Goal: Information Seeking & Learning: Learn about a topic

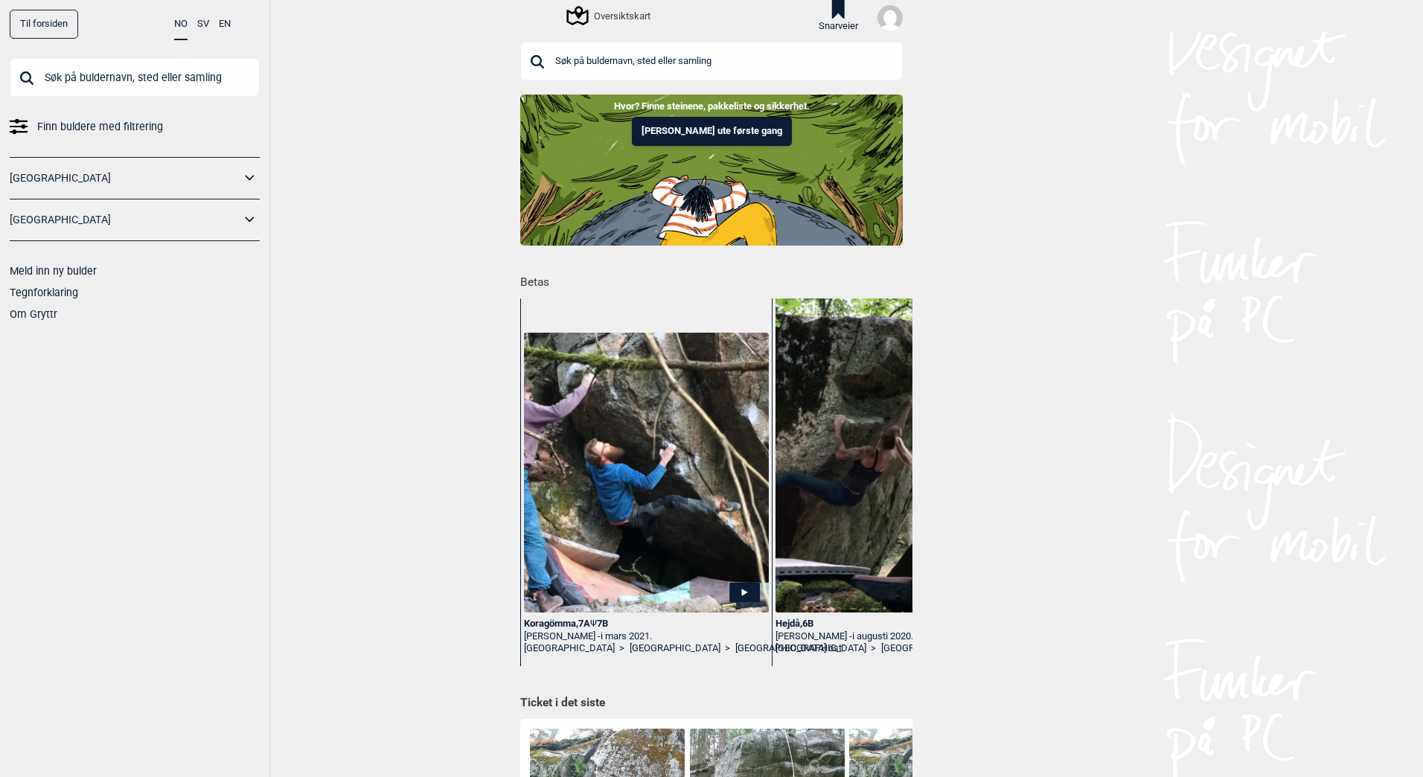
click at [88, 75] on input "text" at bounding box center [135, 77] width 250 height 39
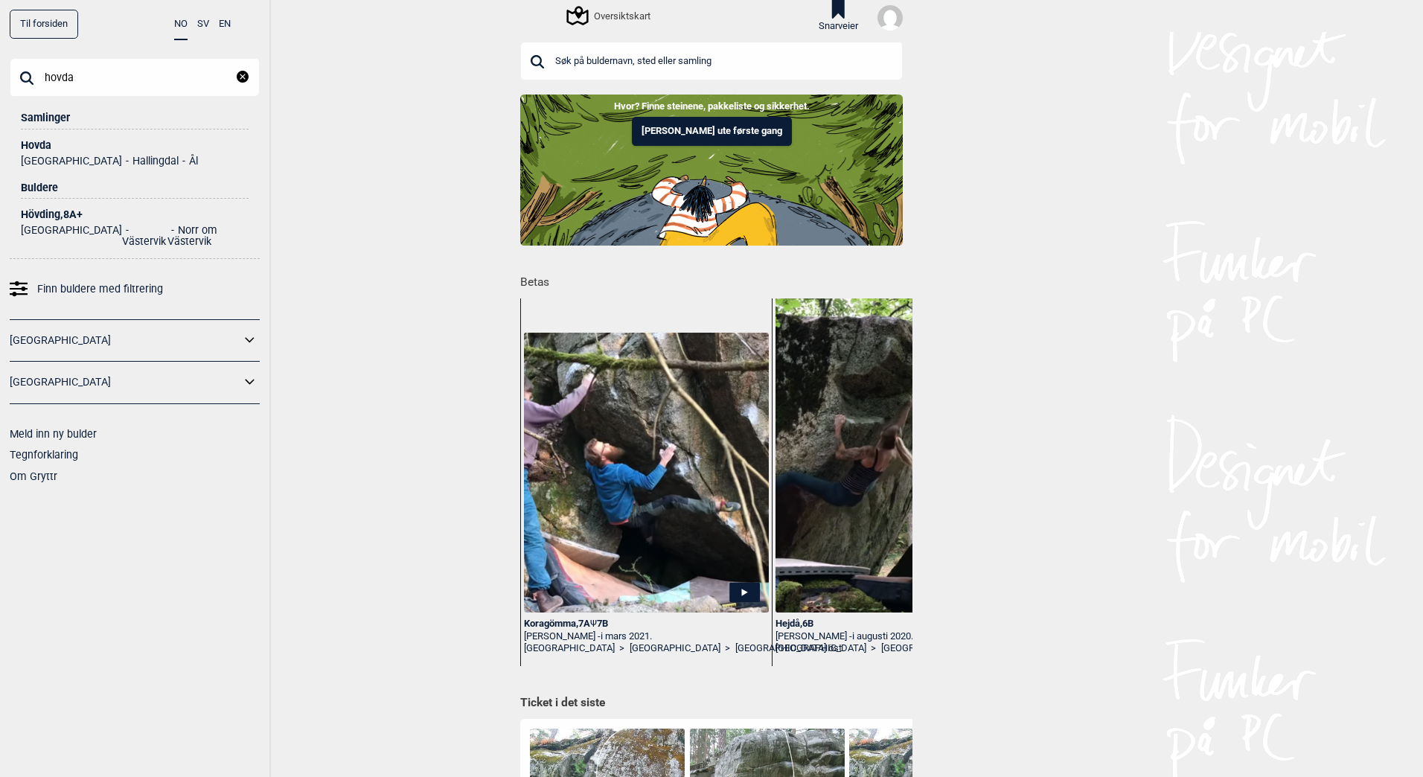
type input "hovda"
click at [35, 146] on div "Hovda" at bounding box center [135, 145] width 228 height 11
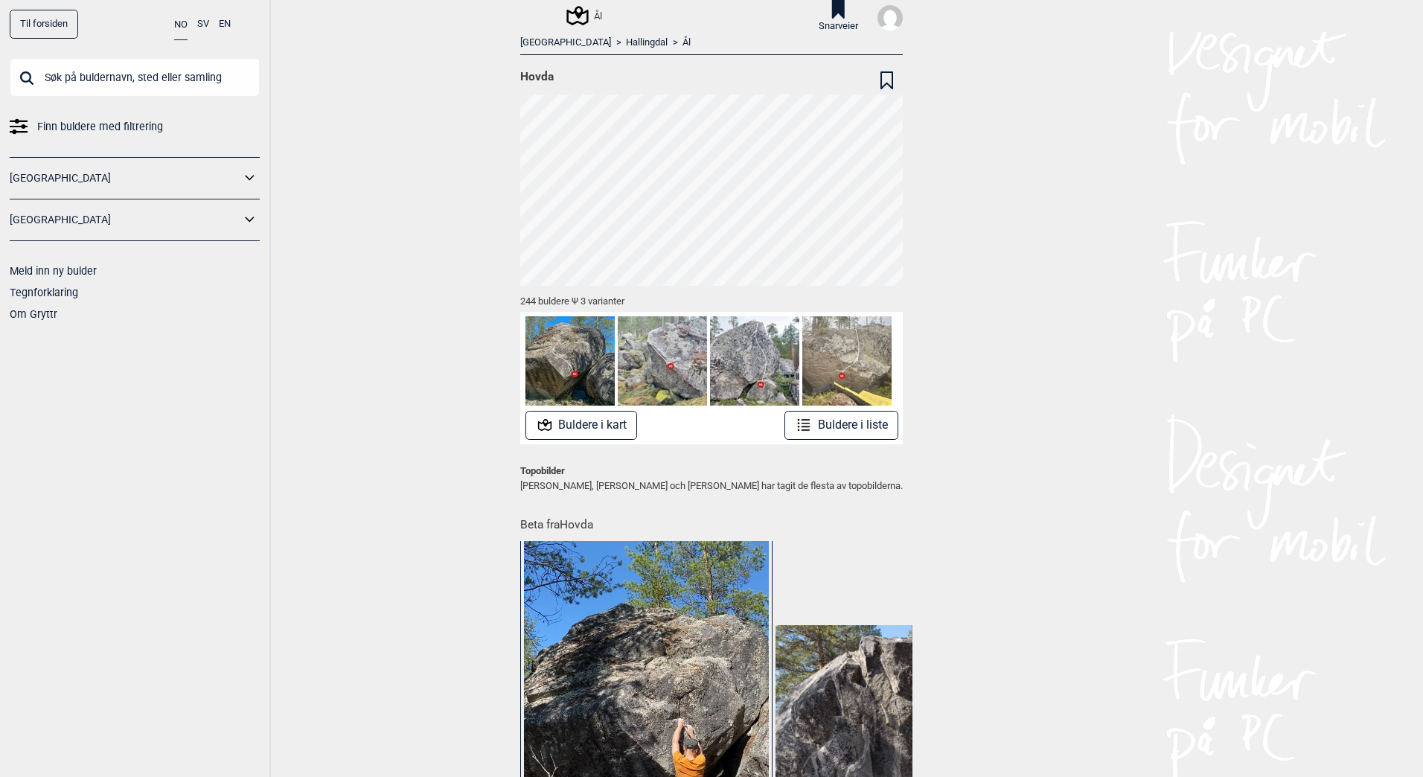
click at [854, 437] on button "Buldere i liste" at bounding box center [841, 425] width 114 height 29
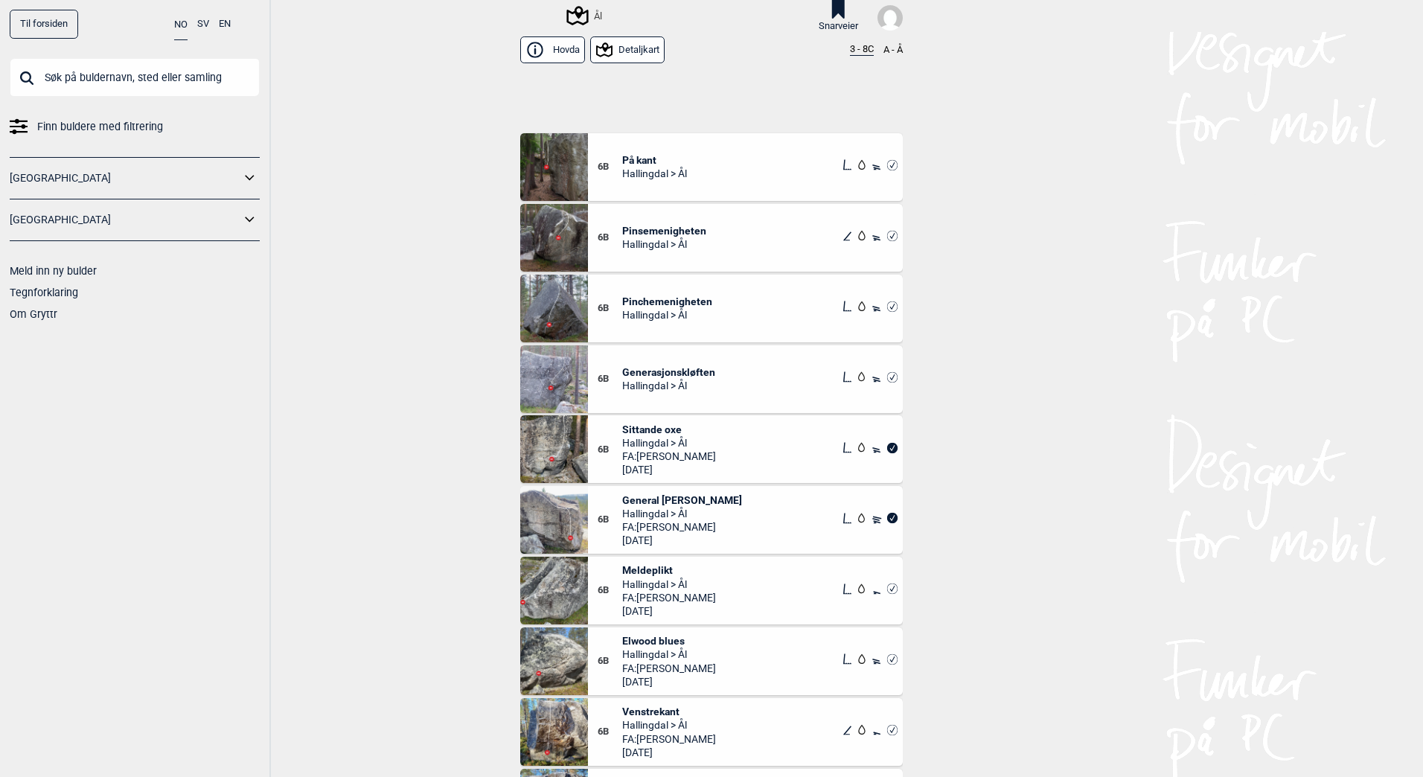
scroll to position [12421, 0]
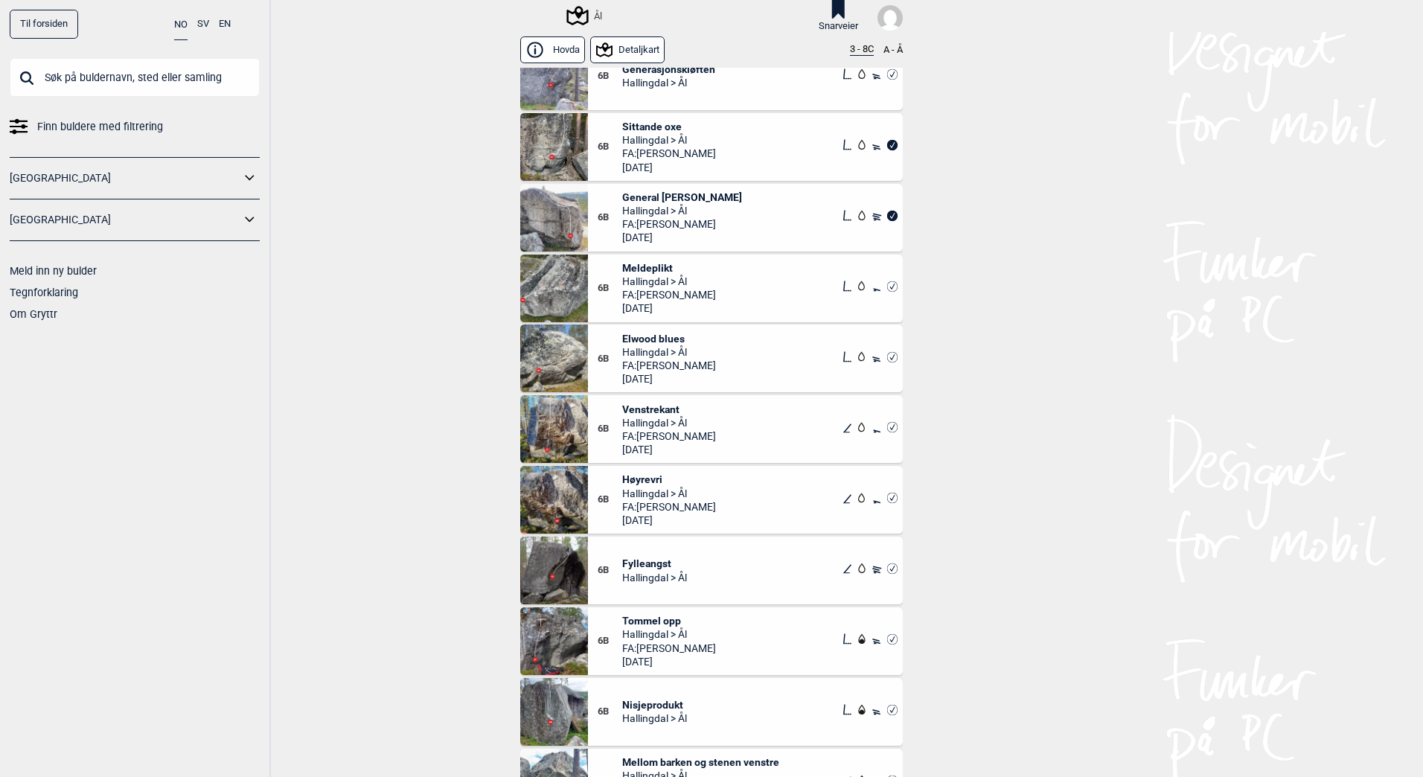
click at [744, 420] on div "6B Venstrekant Hallingdal > Ål FA: [PERSON_NAME] [DATE]" at bounding box center [745, 429] width 315 height 68
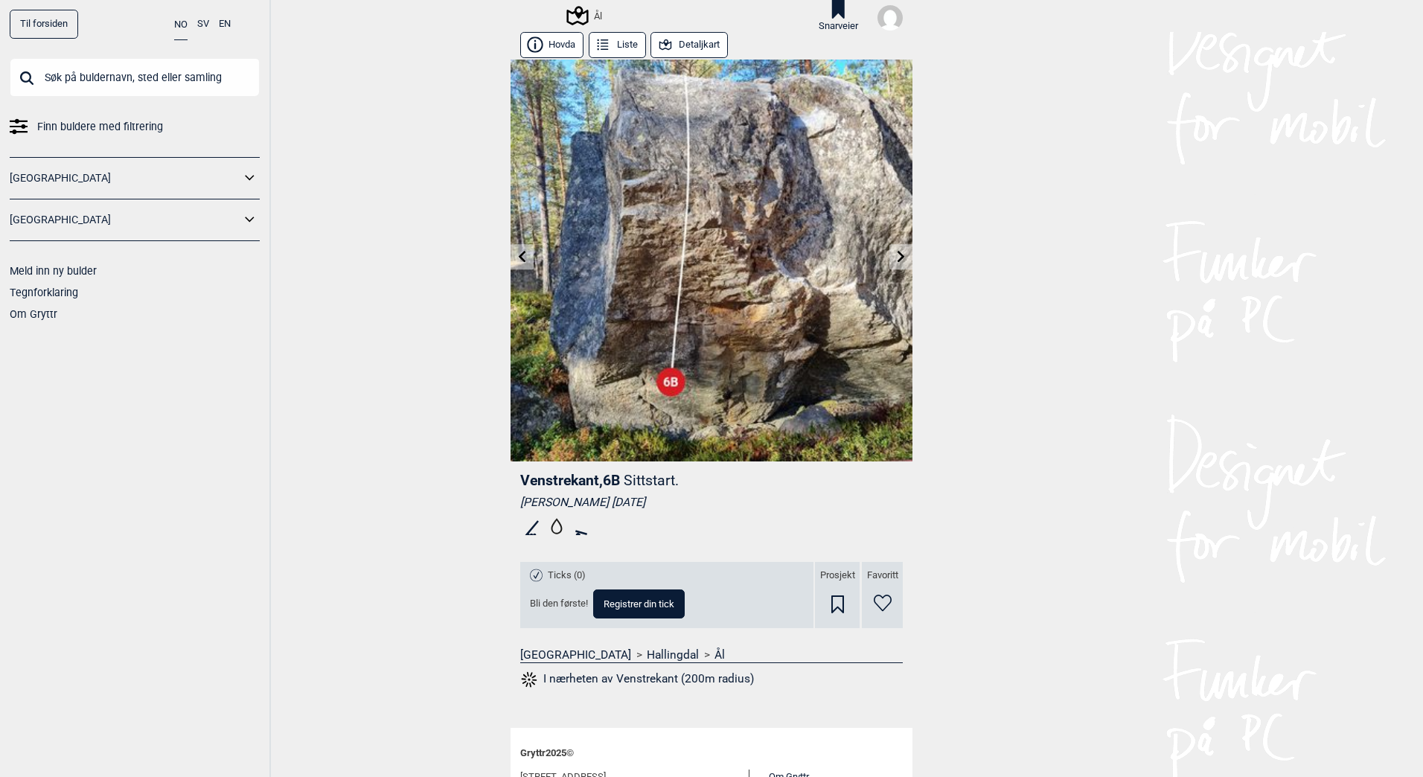
click at [898, 258] on icon at bounding box center [901, 257] width 12 height 12
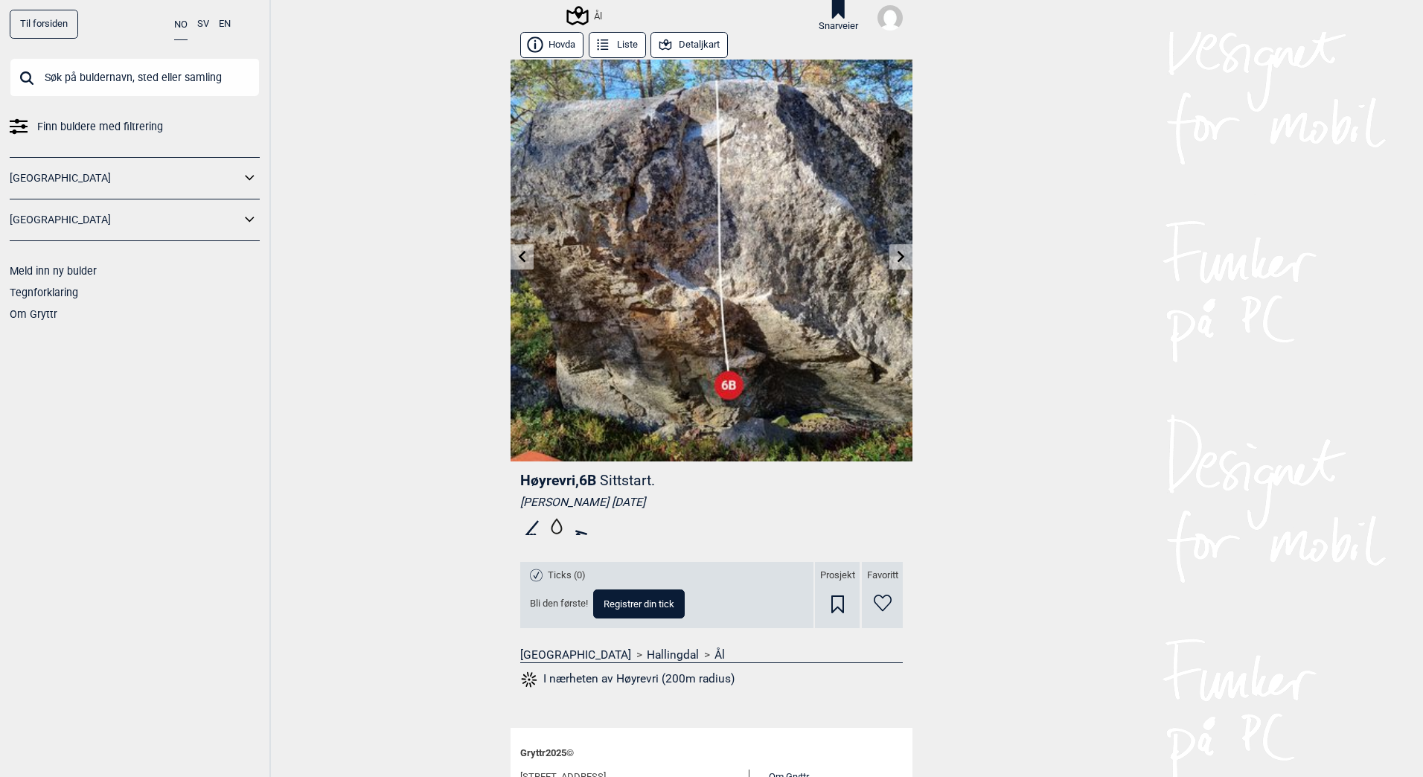
click at [595, 42] on icon at bounding box center [603, 45] width 16 height 16
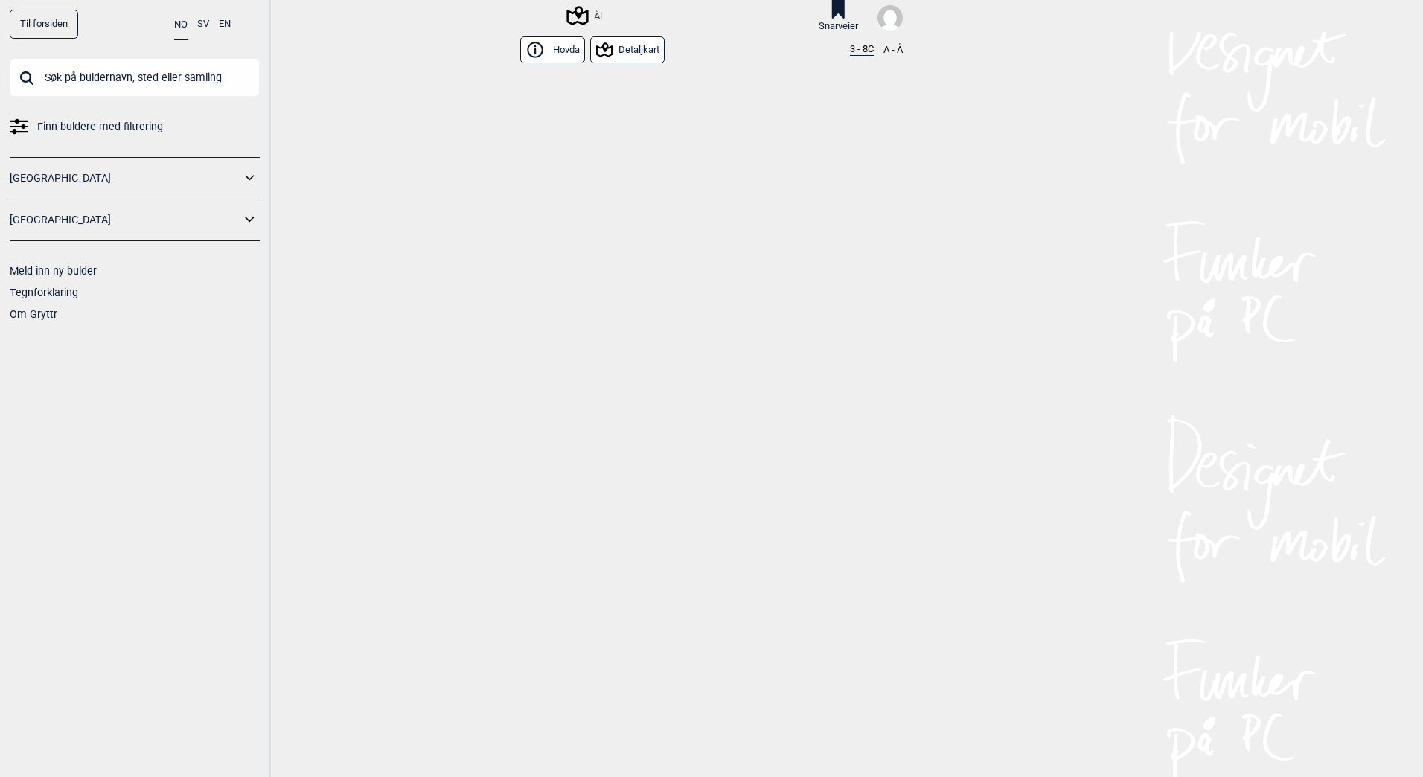
scroll to position [12799, 0]
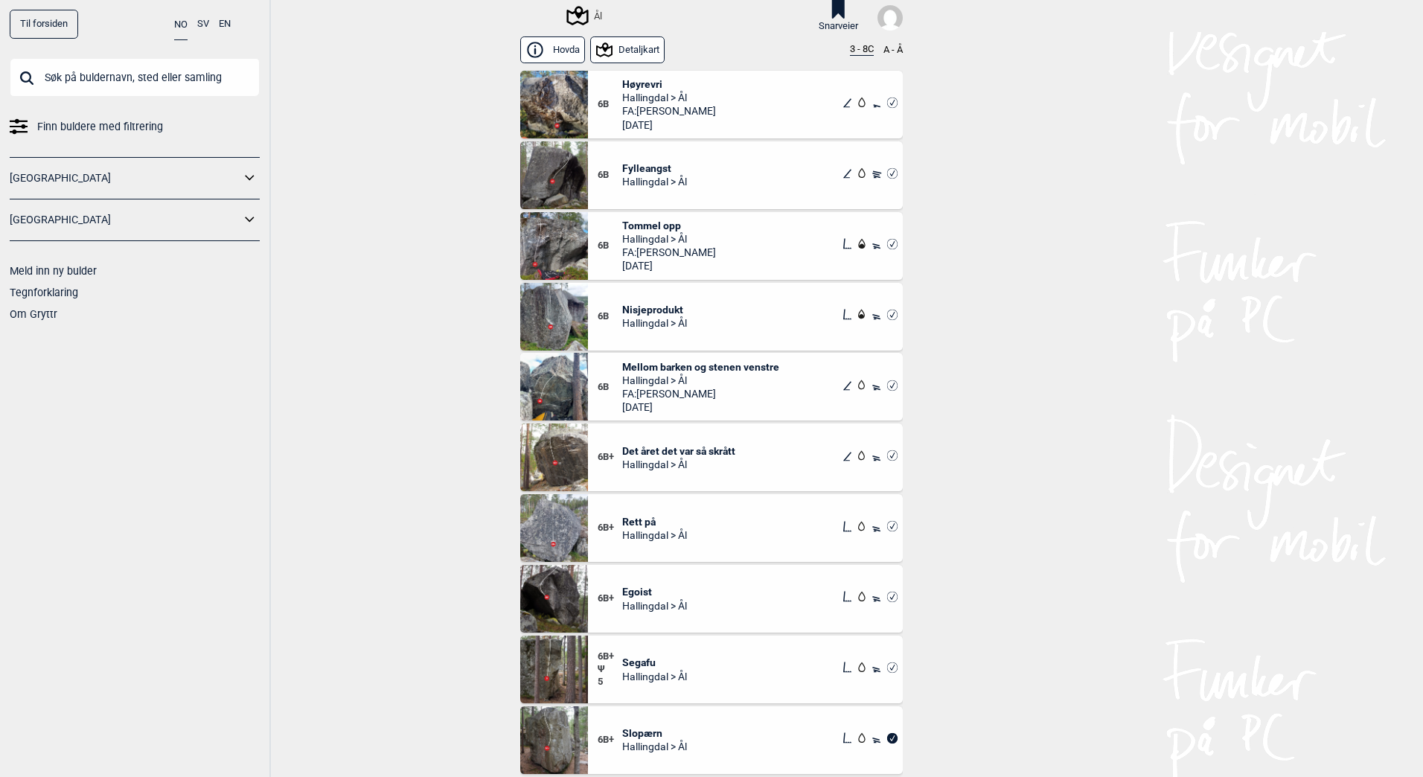
click at [608, 50] on icon at bounding box center [605, 50] width 22 height 22
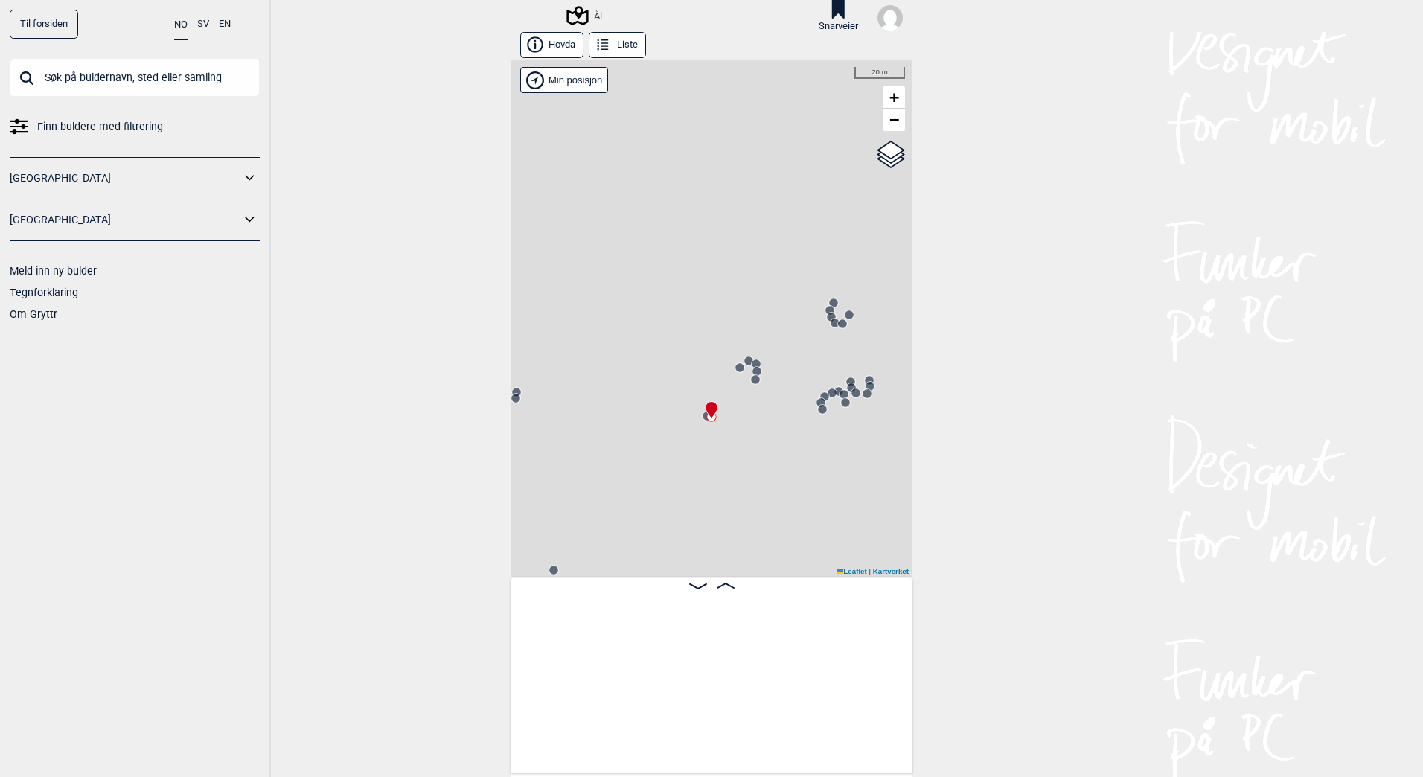
scroll to position [0, 17733]
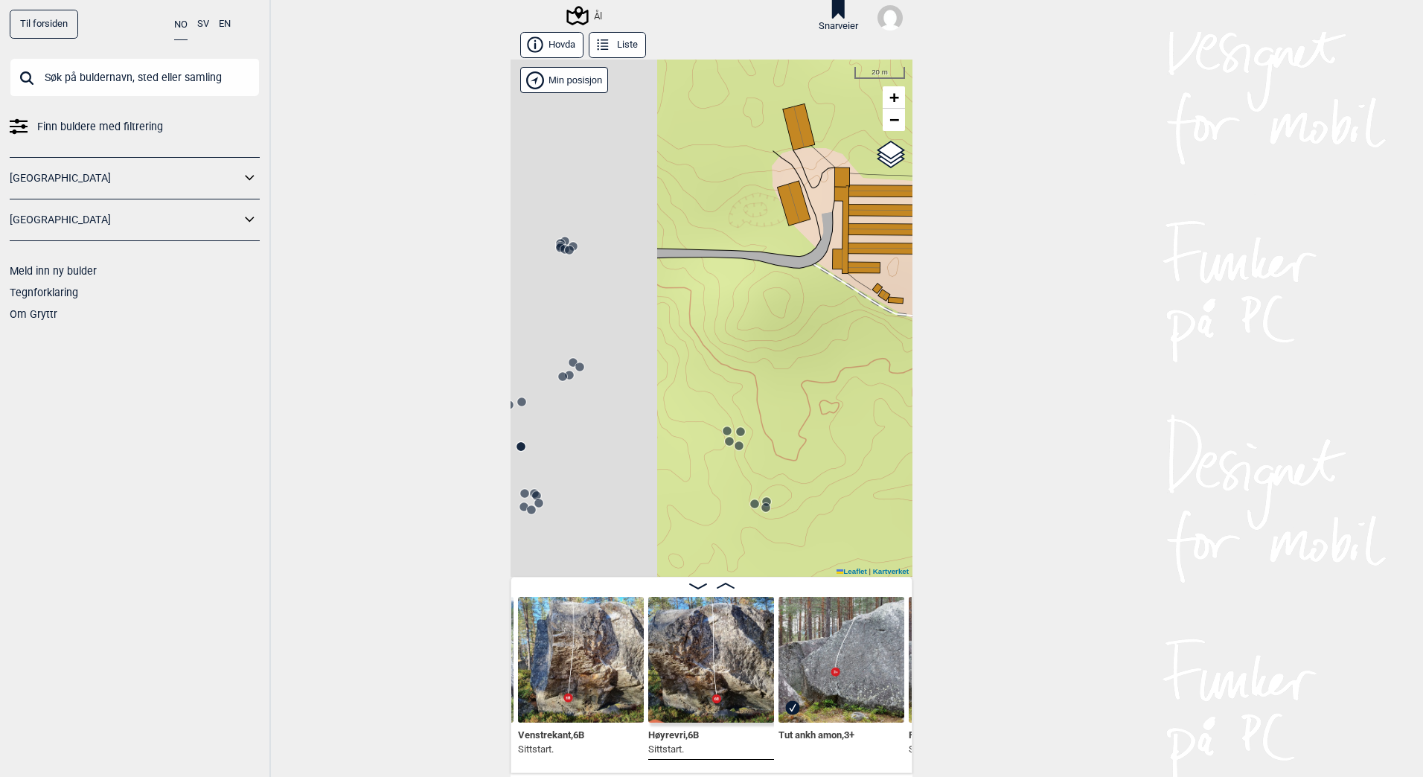
drag, startPoint x: 682, startPoint y: 311, endPoint x: 889, endPoint y: 406, distance: 227.5
click at [939, 423] on div "Til forsiden NO SV EN Finn buldere med filtrering [GEOGRAPHIC_DATA] [GEOGRAPHIC…" at bounding box center [711, 388] width 1423 height 777
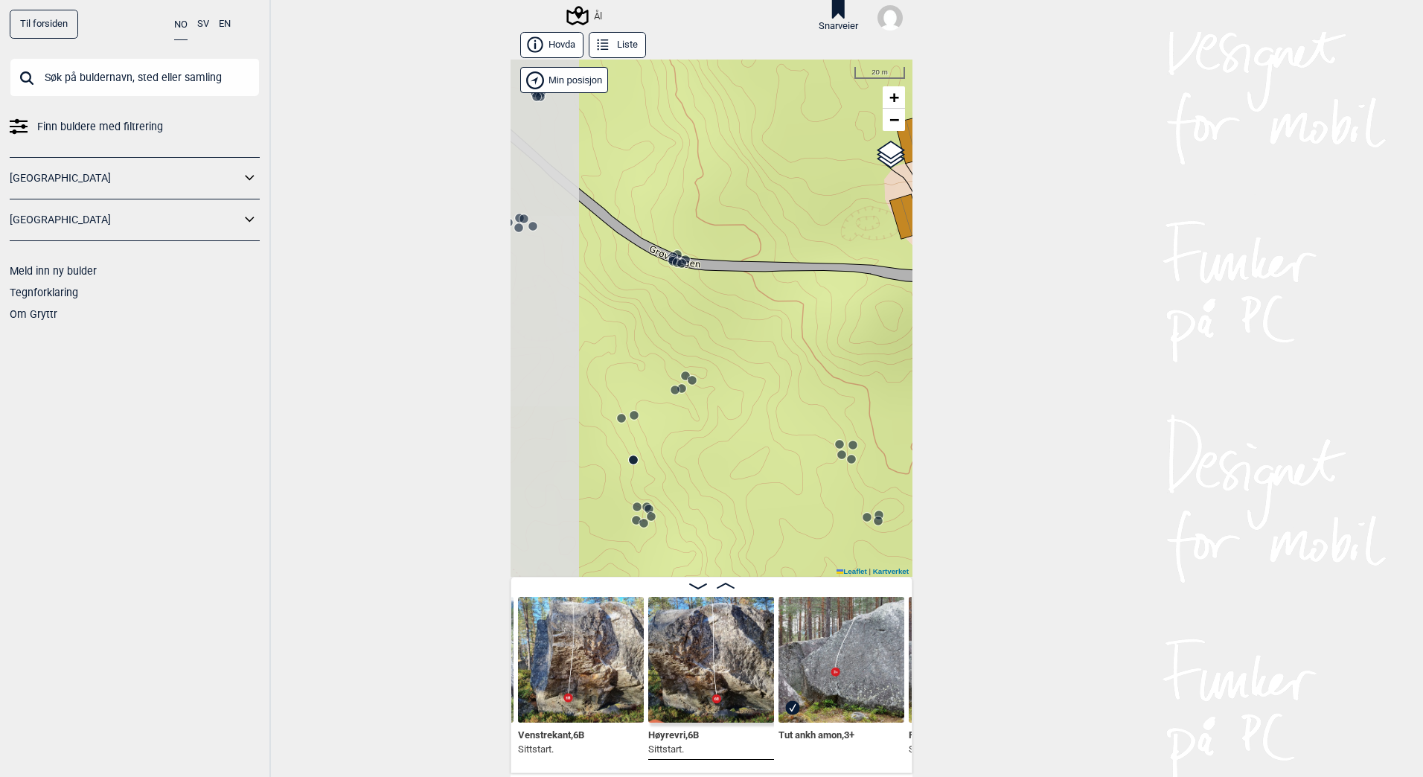
drag, startPoint x: 713, startPoint y: 365, endPoint x: 811, endPoint y: 374, distance: 98.6
click at [811, 374] on div "Ål" at bounding box center [712, 318] width 402 height 517
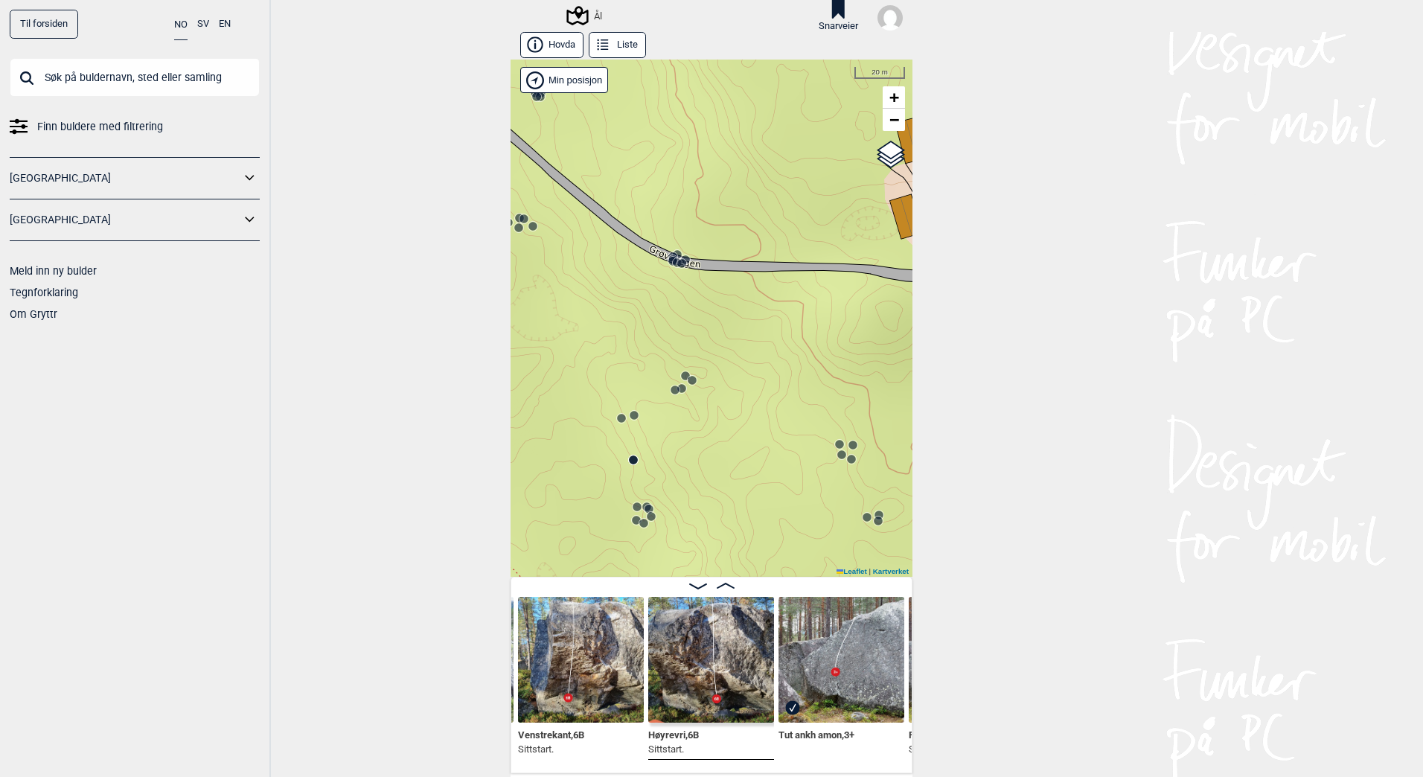
click at [673, 391] on circle at bounding box center [675, 389] width 9 height 9
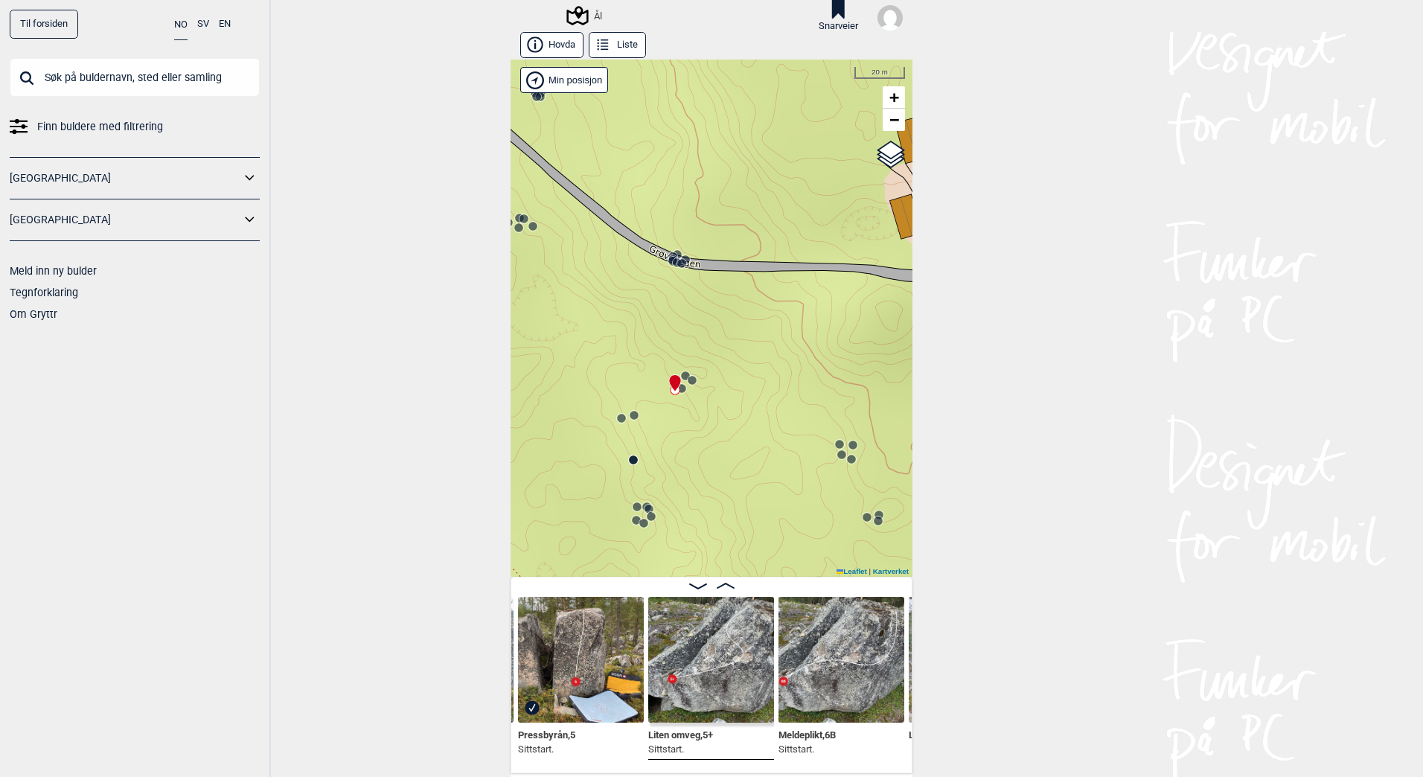
click at [721, 653] on img at bounding box center [711, 660] width 126 height 126
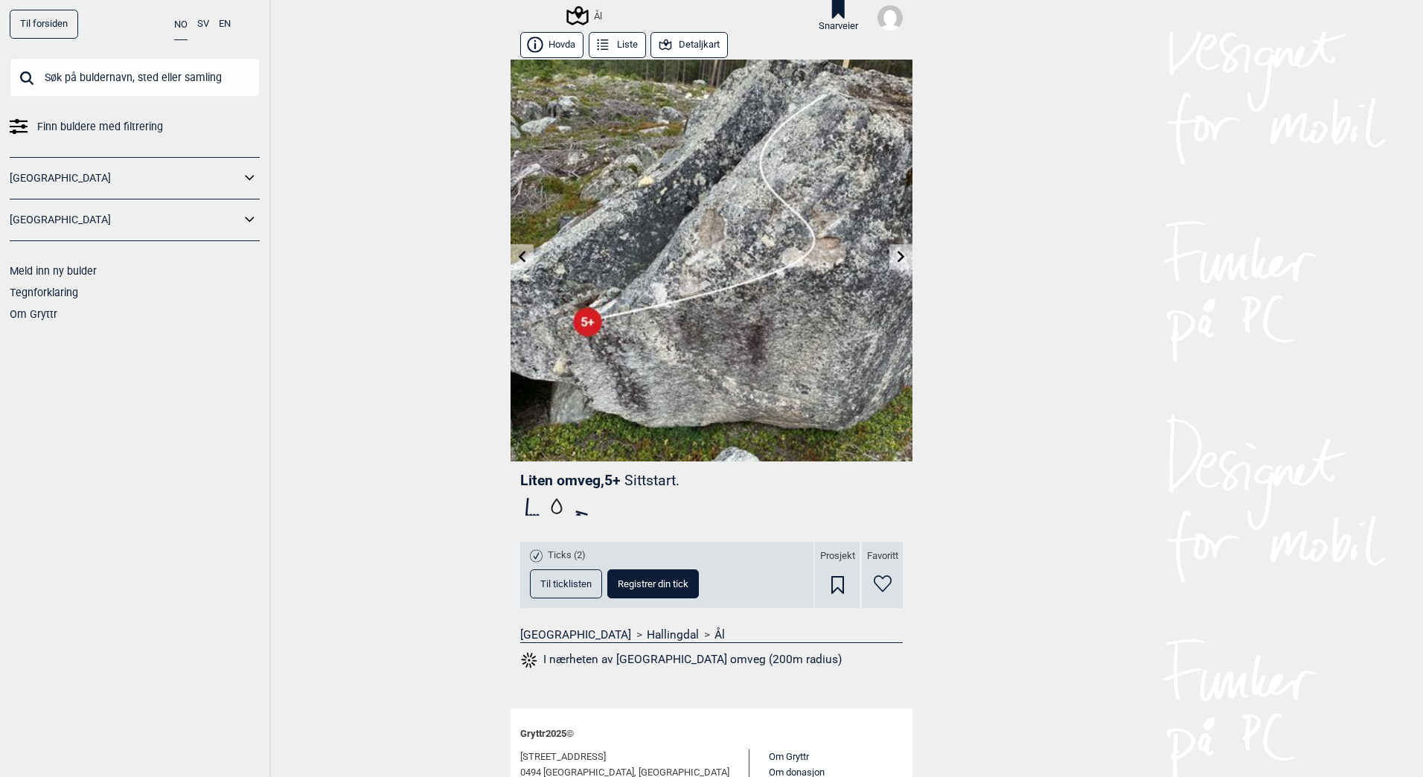
click at [895, 257] on icon at bounding box center [901, 257] width 12 height 12
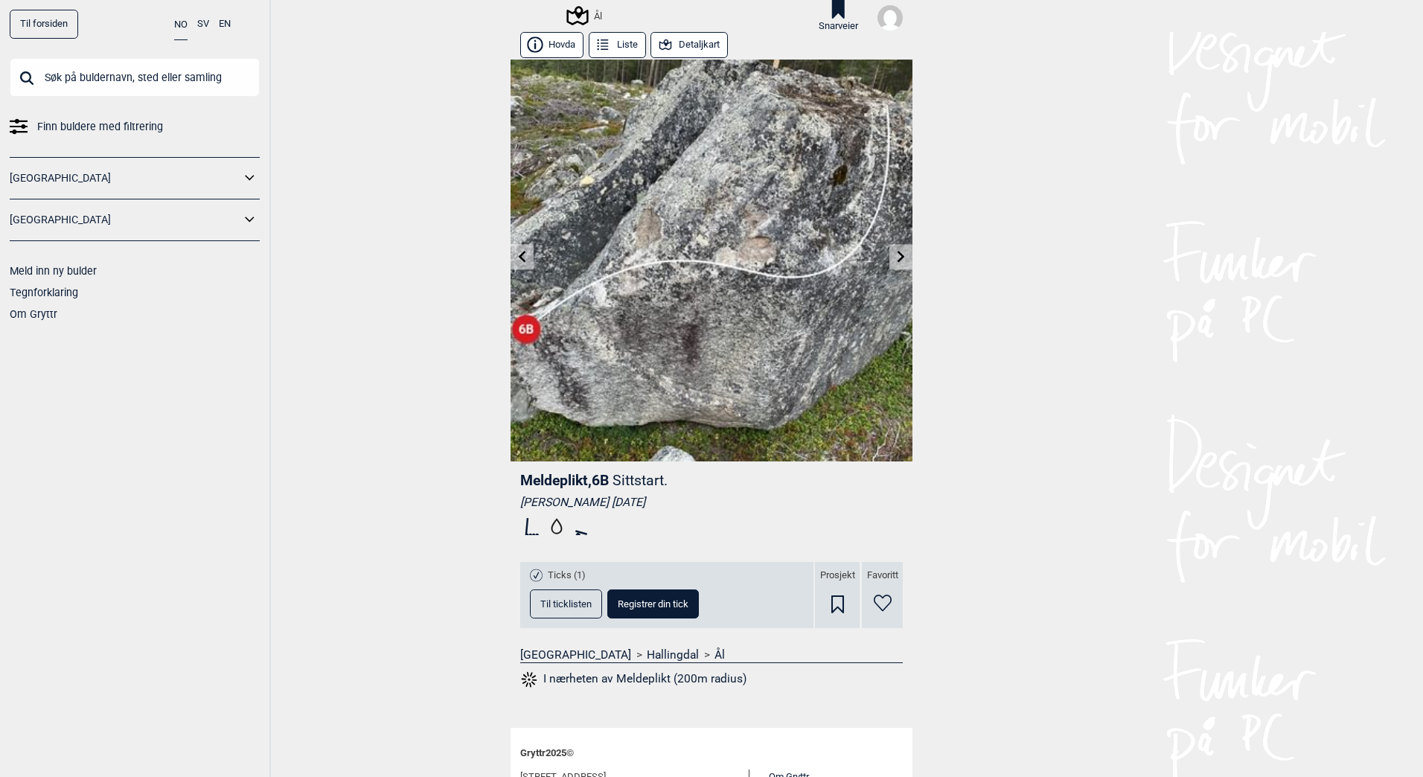
click at [516, 256] on icon at bounding box center [522, 257] width 12 height 12
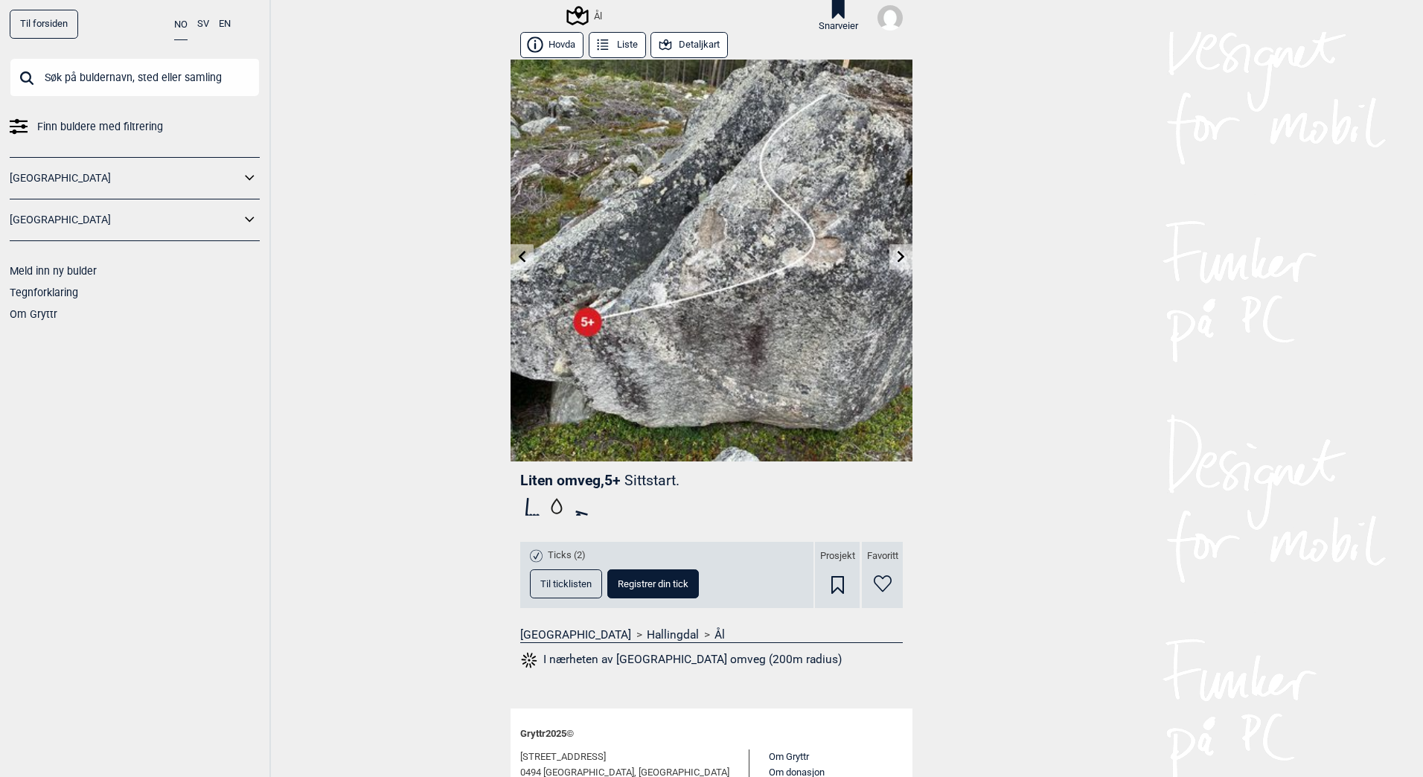
click at [900, 257] on icon at bounding box center [901, 257] width 12 height 12
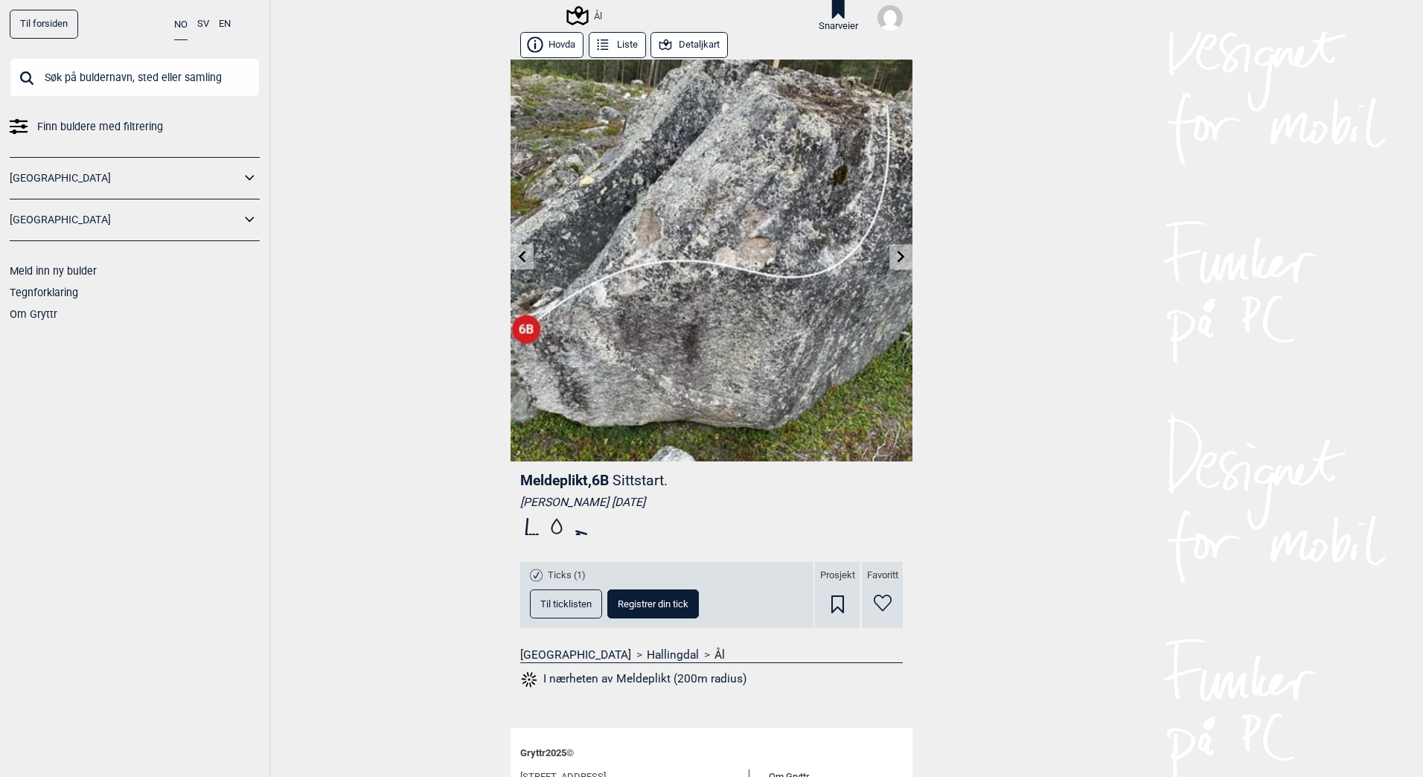
click at [555, 47] on button "Hovda" at bounding box center [551, 45] width 63 height 26
